Goal: Information Seeking & Learning: Learn about a topic

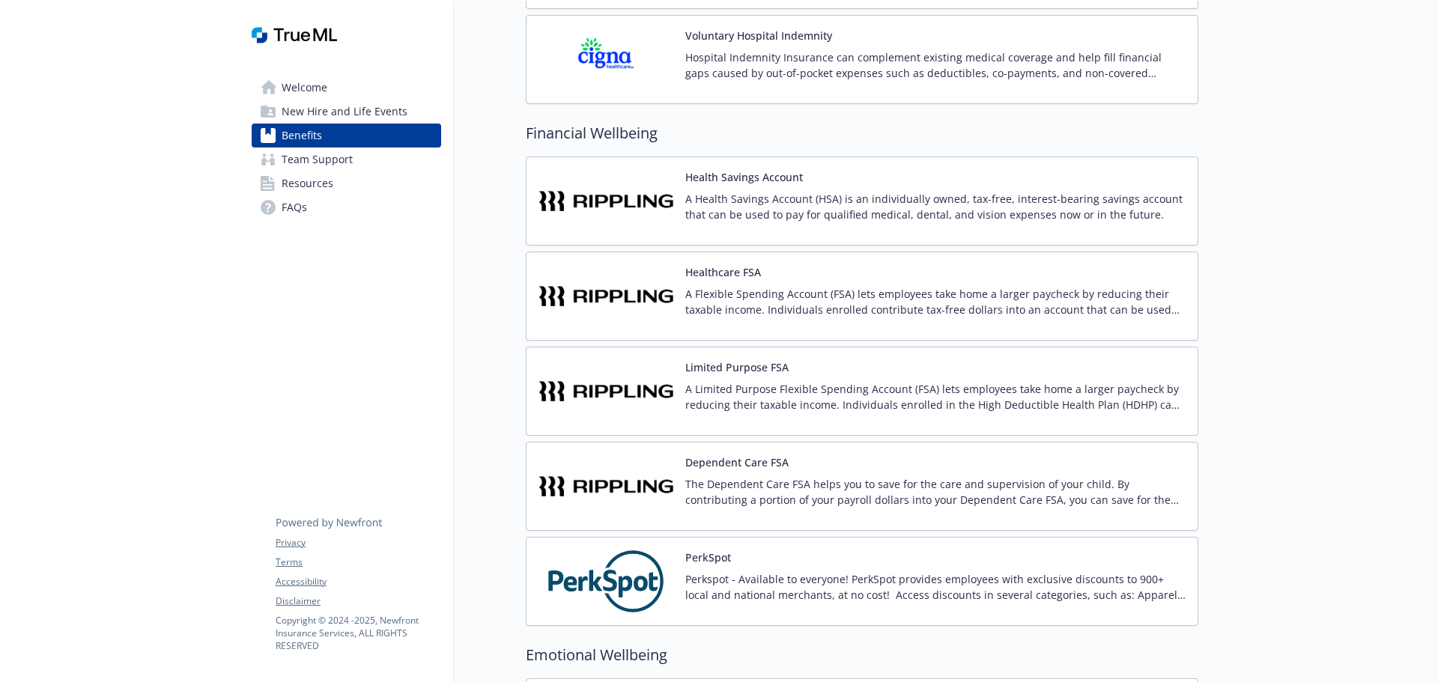
scroll to position [2194, 0]
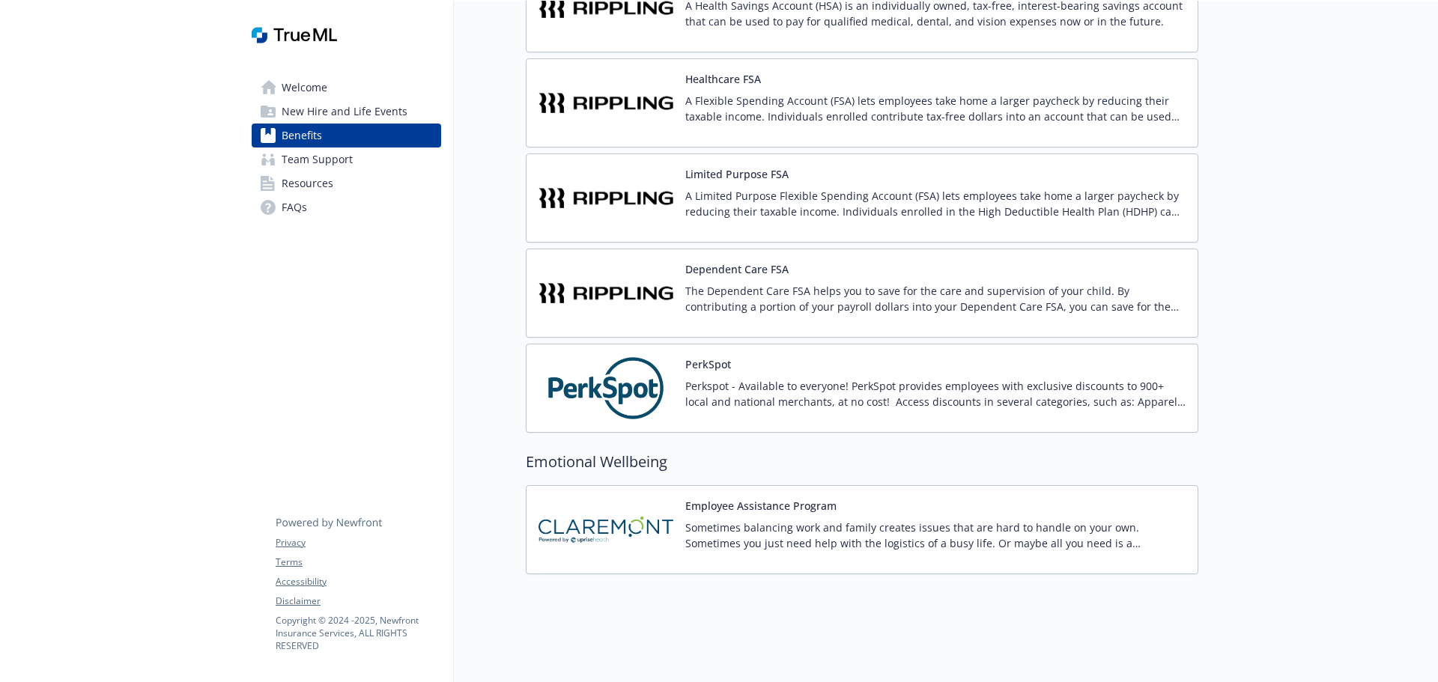
click at [741, 527] on p "Sometimes balancing work and family creates issues that are hard to handle on y…" at bounding box center [935, 535] width 500 height 31
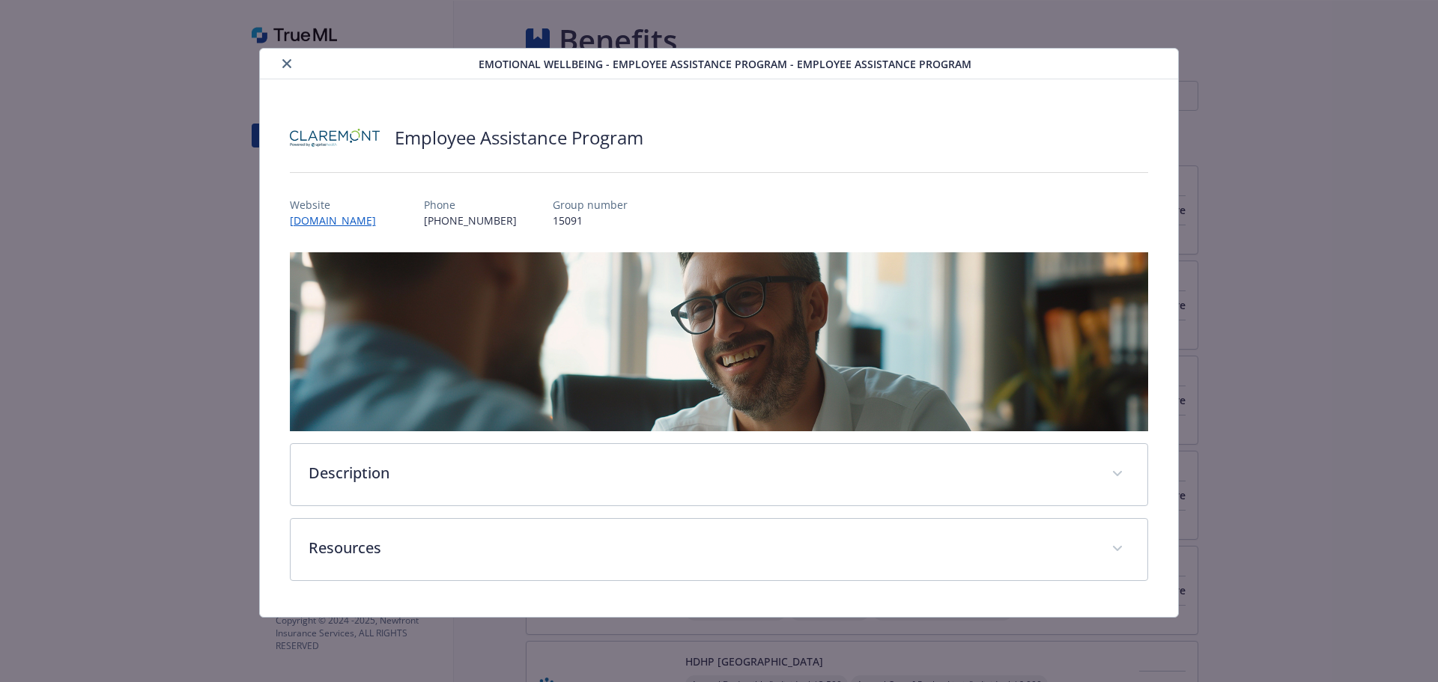
scroll to position [2194, 0]
